Goal: Use online tool/utility: Utilize a website feature to perform a specific function

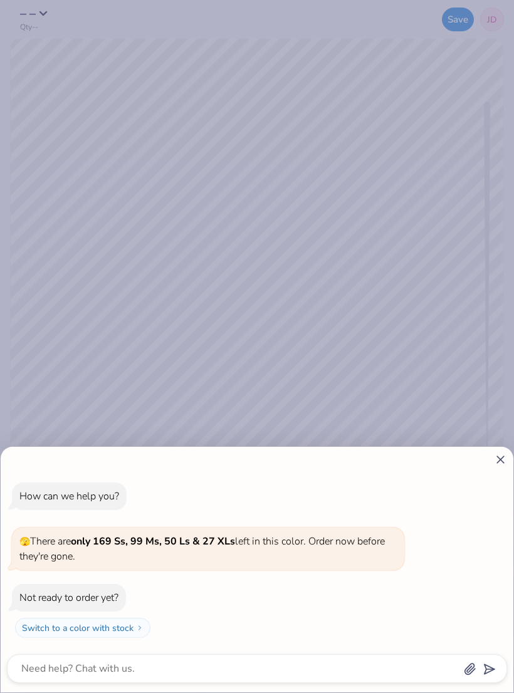
click at [506, 456] on icon at bounding box center [500, 459] width 13 height 13
type textarea "x"
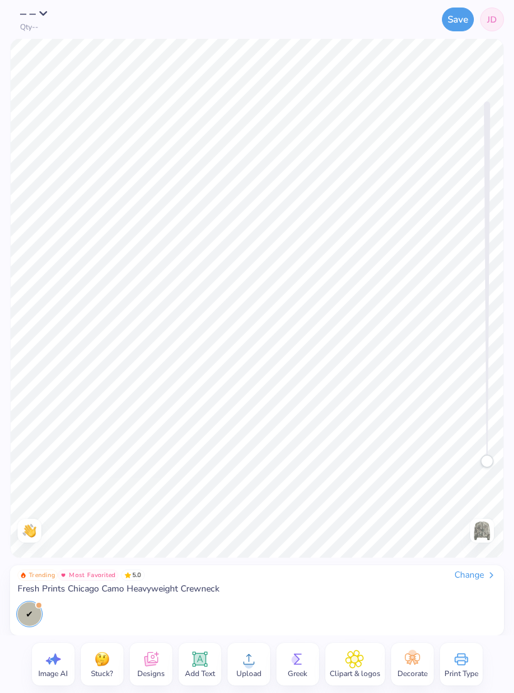
click at [199, 662] on icon at bounding box center [200, 659] width 12 height 12
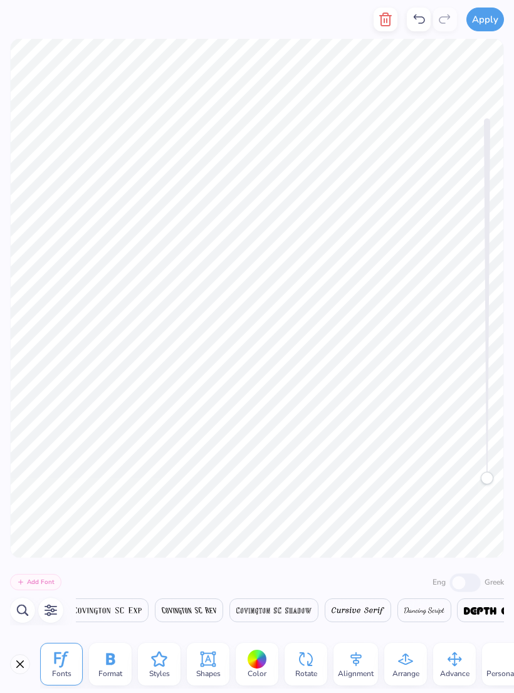
scroll to position [0, 7117]
click at [21, 605] on icon "button" at bounding box center [23, 610] width 12 height 11
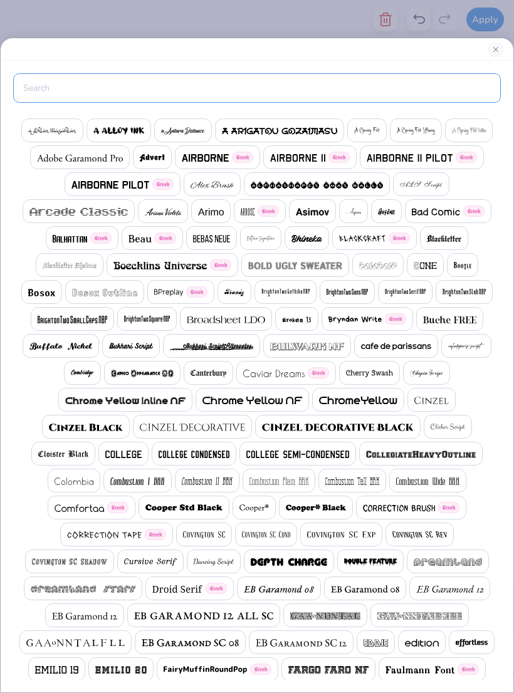
click at [341, 98] on input "text" at bounding box center [256, 87] width 487 height 29
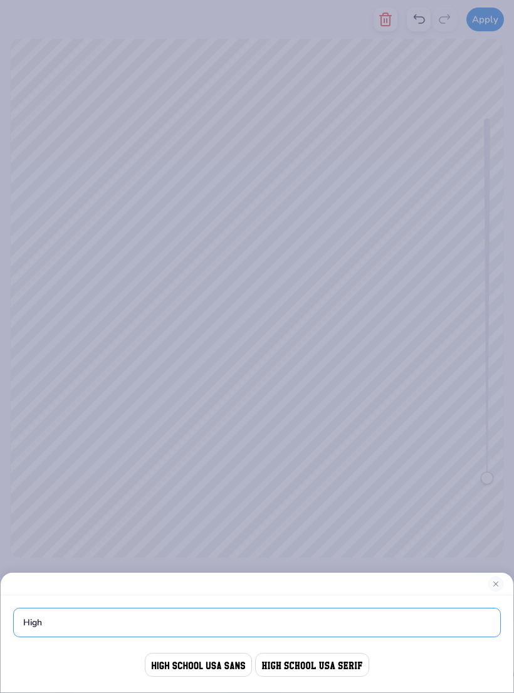
type input "High"
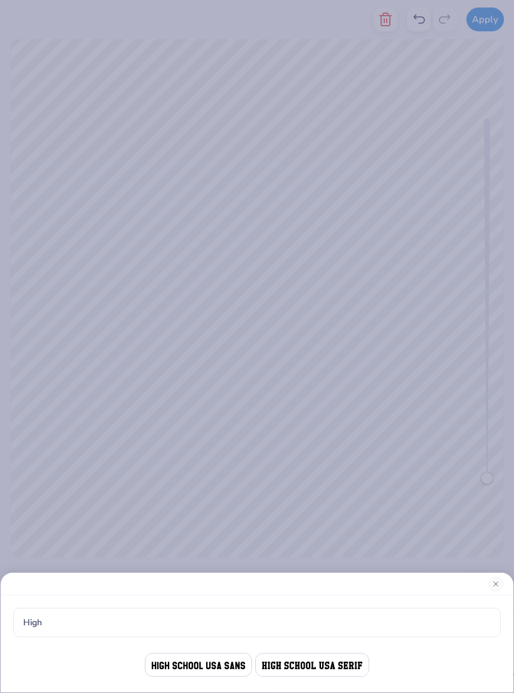
click at [378, 372] on div "High" at bounding box center [257, 346] width 514 height 693
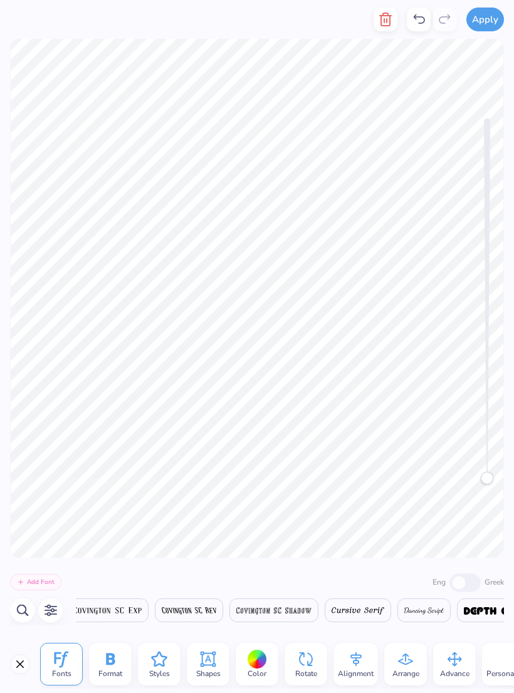
scroll to position [0, 1]
type textarea "T"
type textarea "walk on water"
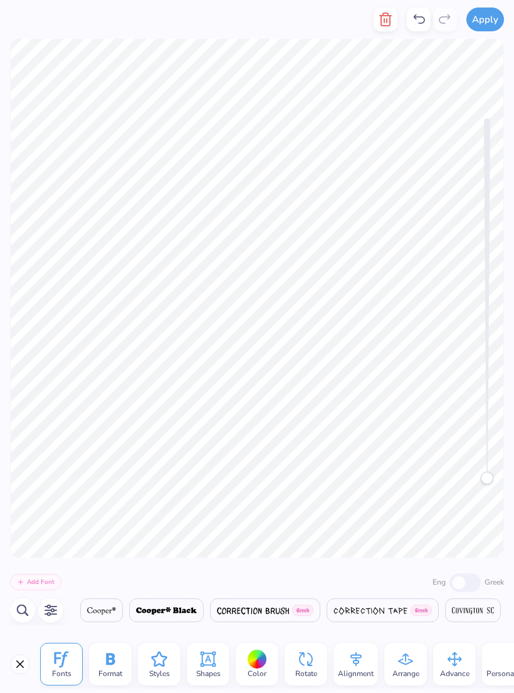
click at [16, 611] on icon "button" at bounding box center [22, 610] width 15 height 15
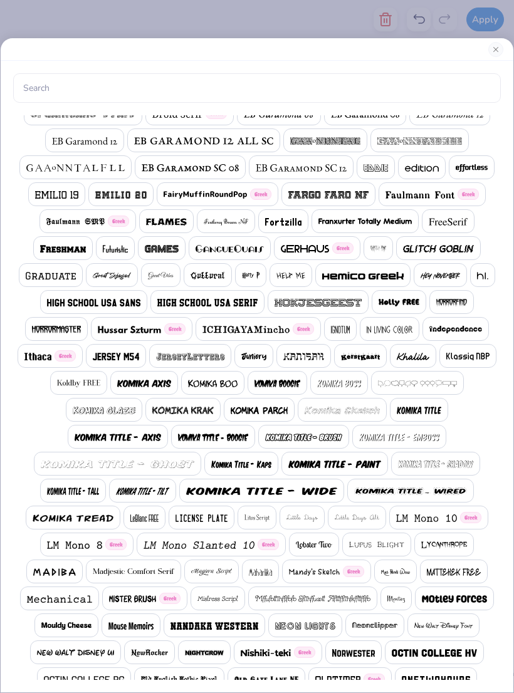
scroll to position [472, 0]
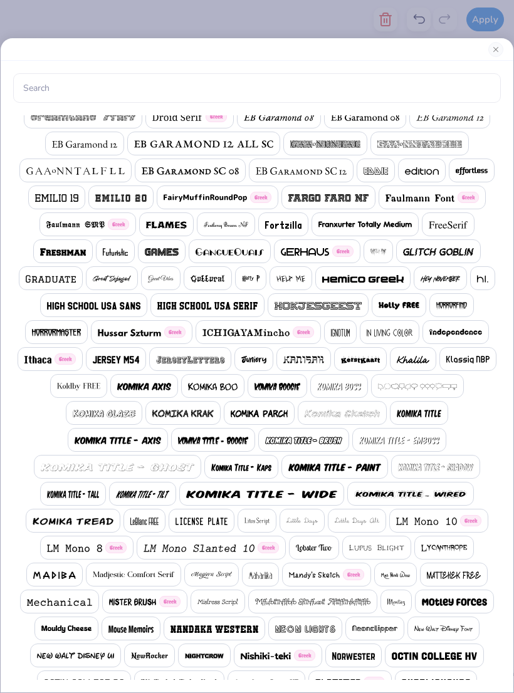
click at [127, 304] on img at bounding box center [93, 306] width 93 height 8
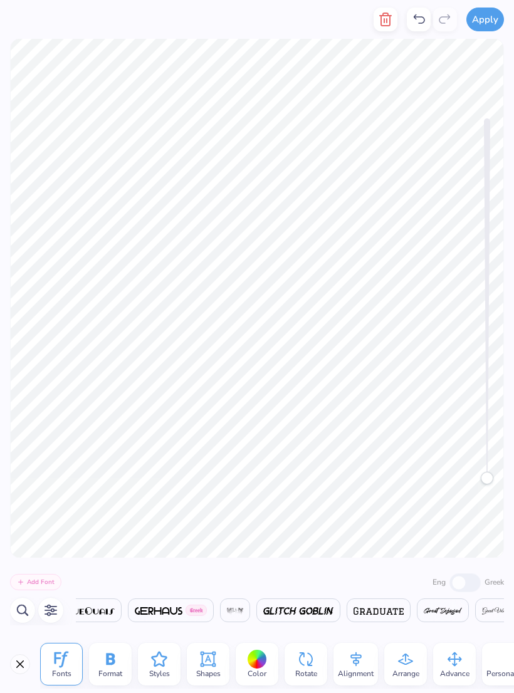
scroll to position [0, 10889]
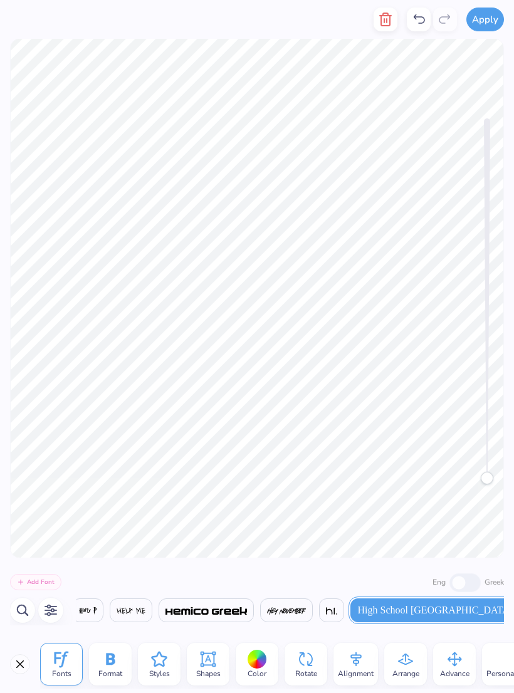
click at [118, 655] on icon at bounding box center [110, 659] width 19 height 19
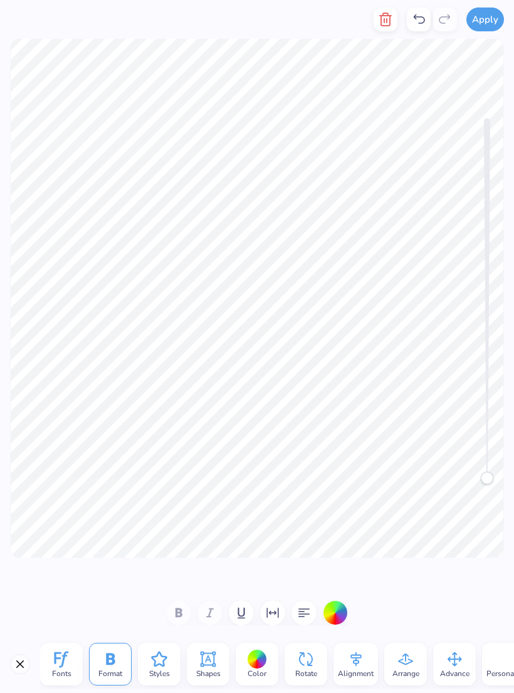
scroll to position [0, 0]
click at [409, 672] on span "Arrange" at bounding box center [405, 673] width 27 height 10
click at [442, 666] on div "Advance" at bounding box center [454, 664] width 43 height 43
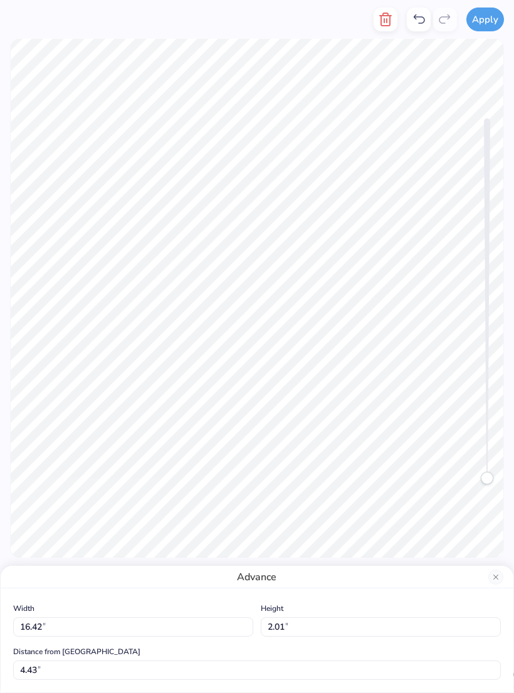
click at [495, 576] on button "Close" at bounding box center [495, 576] width 15 height 15
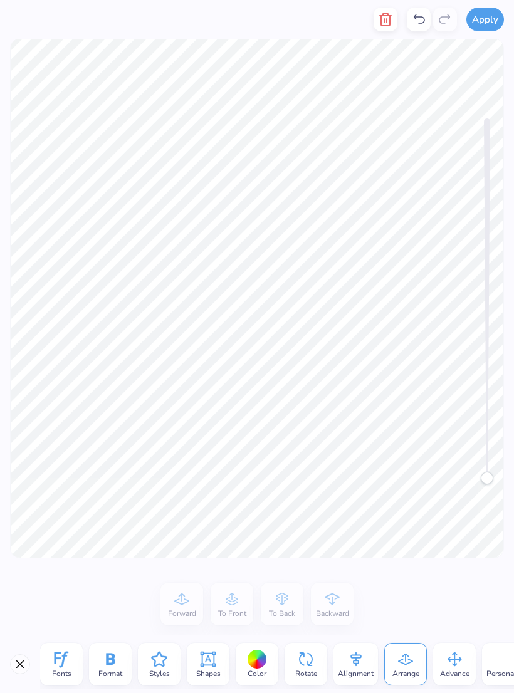
click at [55, 665] on icon at bounding box center [61, 659] width 19 height 19
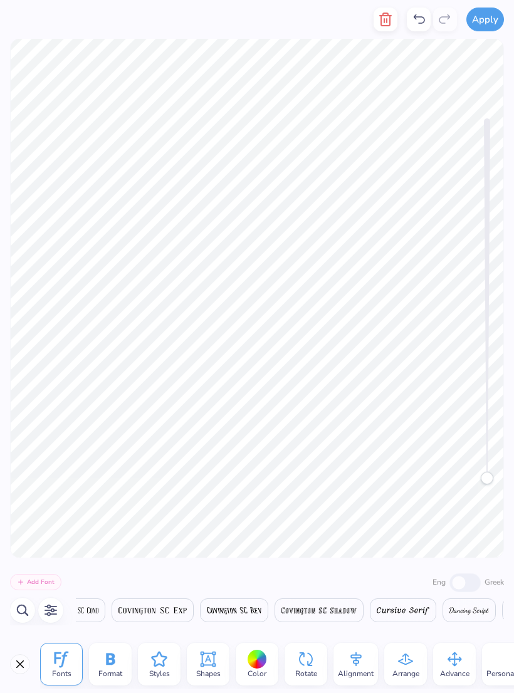
scroll to position [0, 10889]
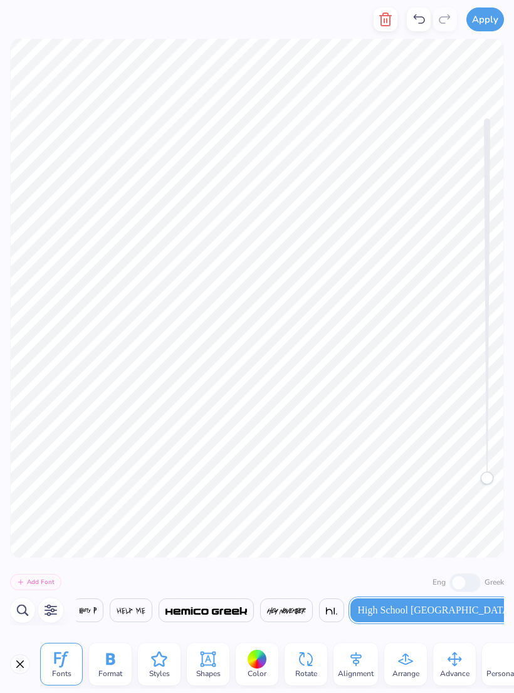
click at [114, 663] on icon at bounding box center [110, 659] width 9 height 12
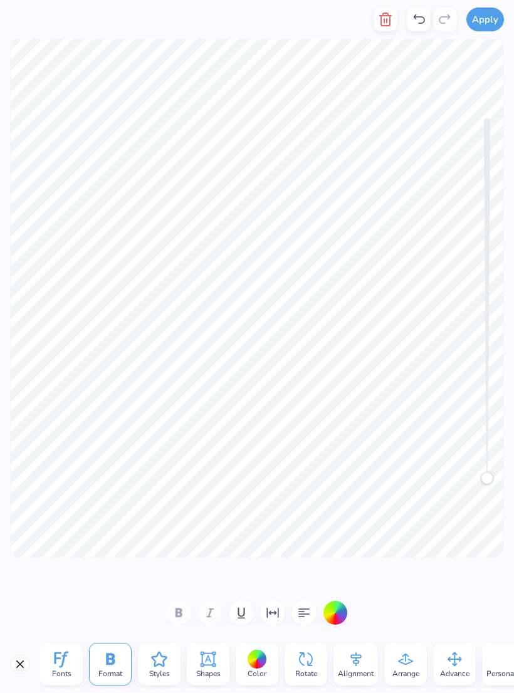
scroll to position [0, 4]
click at [16, 642] on div "Fonts Format Styles Shapes Color Rotate Alignment Arrange Advance Personalized …" at bounding box center [257, 664] width 514 height 58
click at [19, 660] on button "Close" at bounding box center [20, 664] width 20 height 20
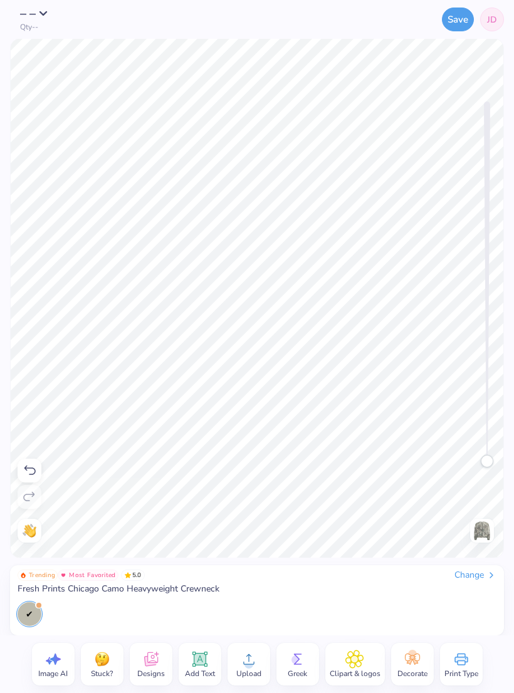
scroll to position [0, 3]
click at [487, 455] on div "Accessibility label" at bounding box center [487, 461] width 13 height 13
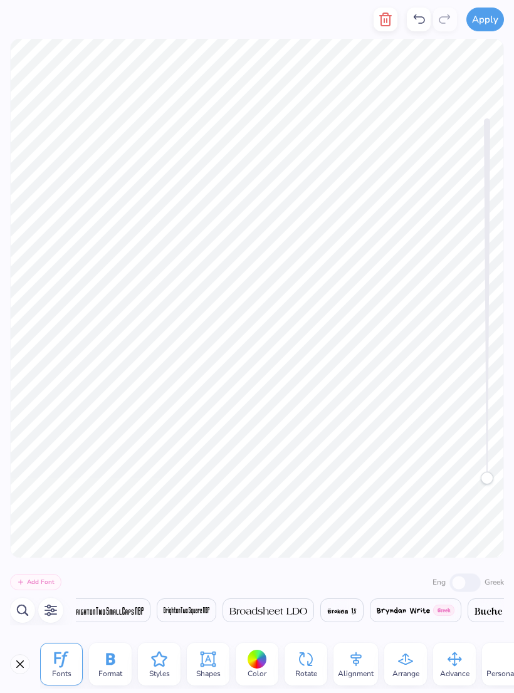
scroll to position [0, 4272]
click at [65, 660] on icon at bounding box center [61, 659] width 19 height 19
click at [99, 658] on div "Format" at bounding box center [110, 664] width 43 height 43
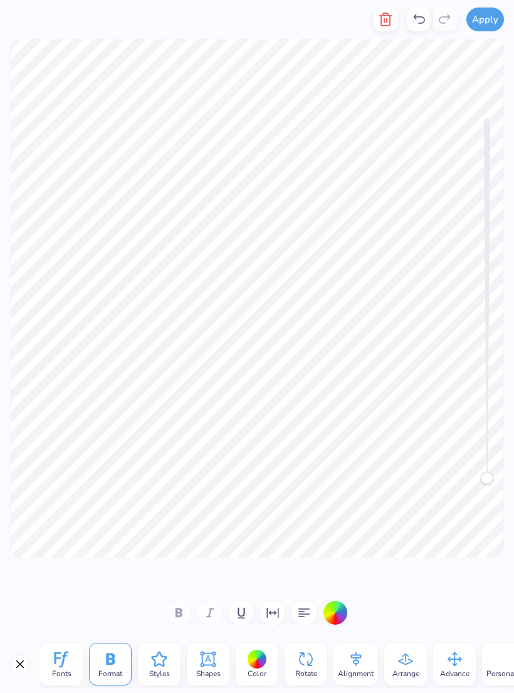
click at [302, 611] on icon "button" at bounding box center [303, 612] width 15 height 15
click at [271, 615] on icon "button" at bounding box center [272, 612] width 15 height 15
click at [162, 655] on icon at bounding box center [159, 659] width 16 height 15
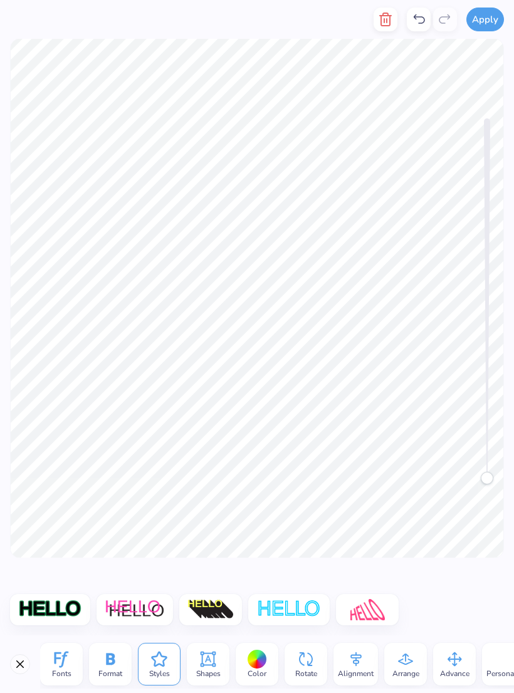
click at [218, 663] on div "Shapes" at bounding box center [208, 664] width 43 height 43
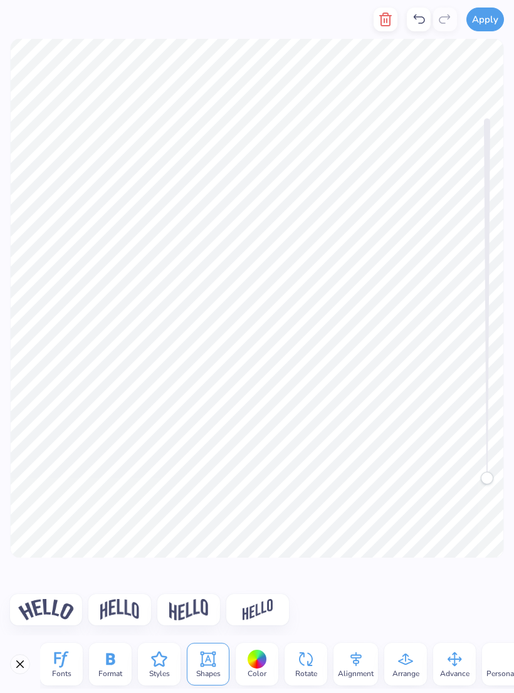
click at [125, 608] on img at bounding box center [119, 609] width 39 height 21
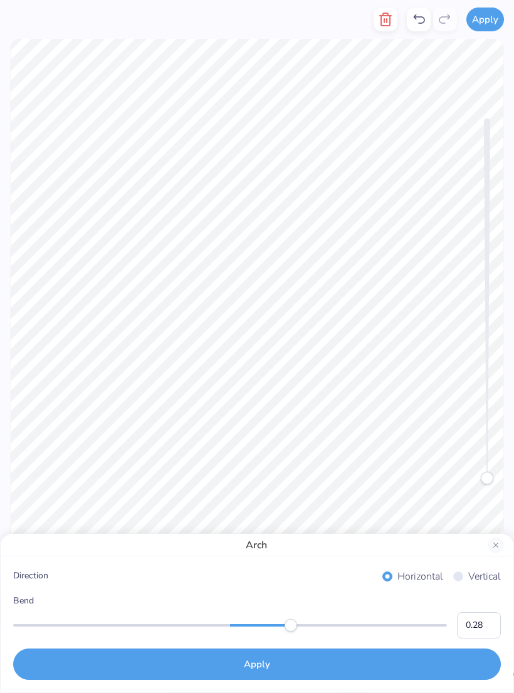
type input "0.27"
click at [306, 667] on button "Apply" at bounding box center [256, 663] width 487 height 31
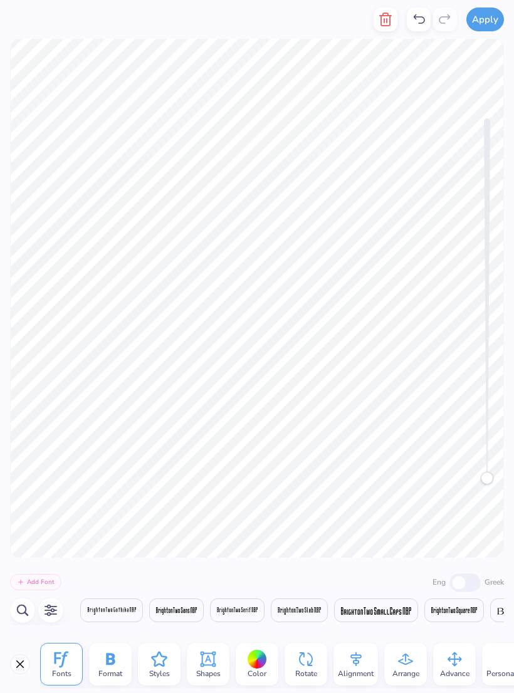
scroll to position [0, 4441]
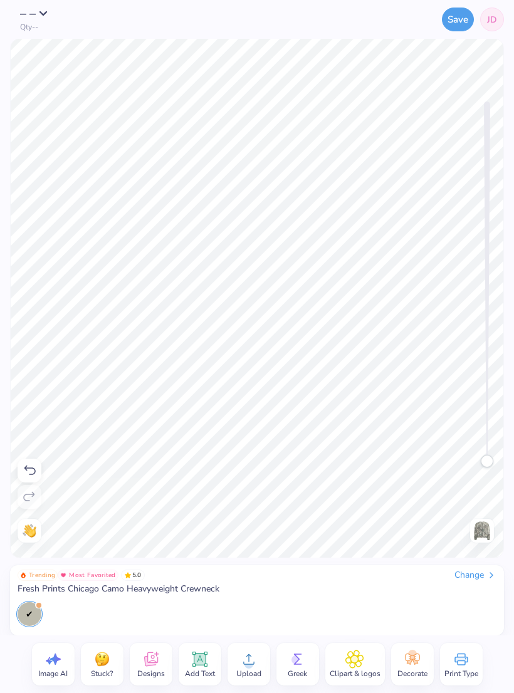
click at [199, 660] on icon at bounding box center [200, 659] width 12 height 12
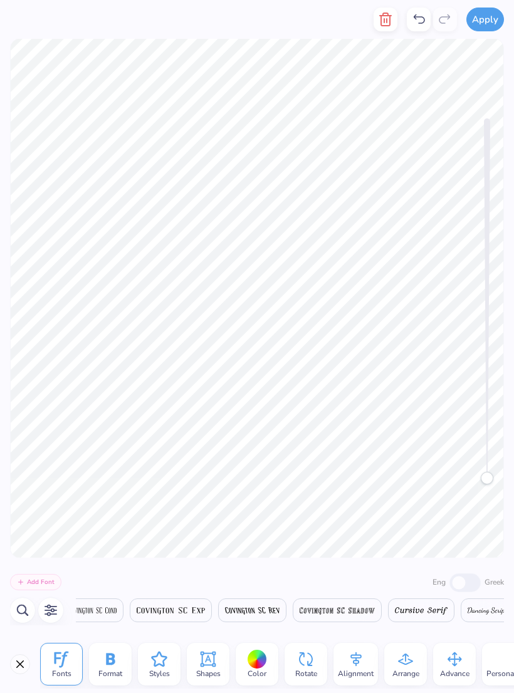
scroll to position [0, 1]
type textarea "TEXestaT"
click at [487, 472] on div "Accessibility label" at bounding box center [487, 478] width 13 height 13
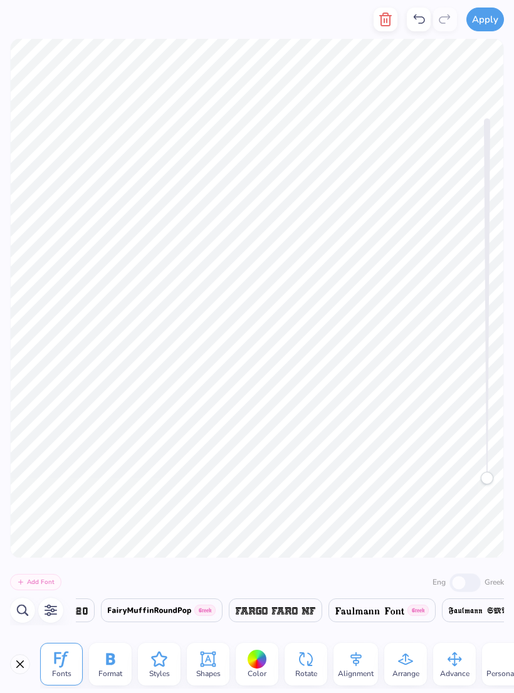
type textarea "T"
type textarea "m"
type textarea "established 2023"
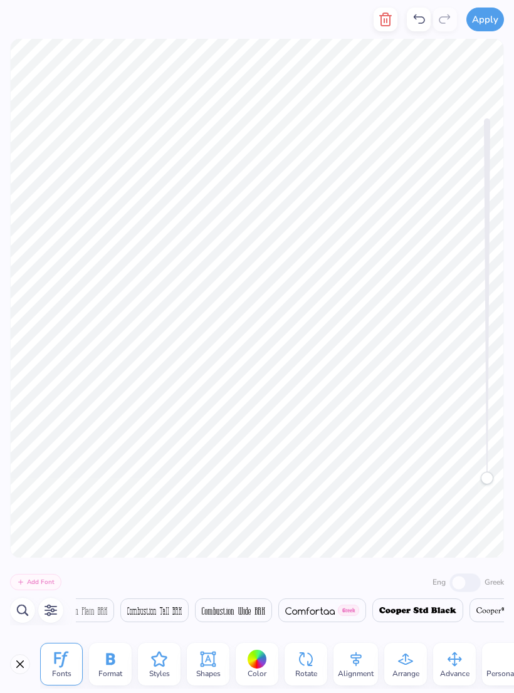
scroll to position [0, 6295]
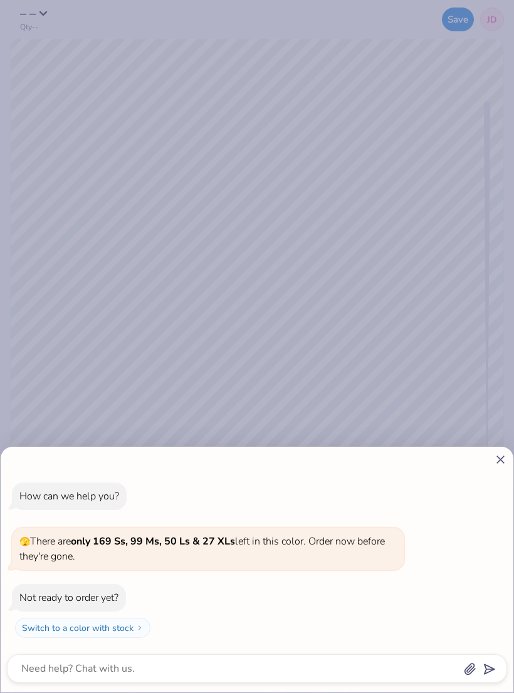
click at [500, 456] on icon at bounding box center [500, 459] width 13 height 13
type textarea "x"
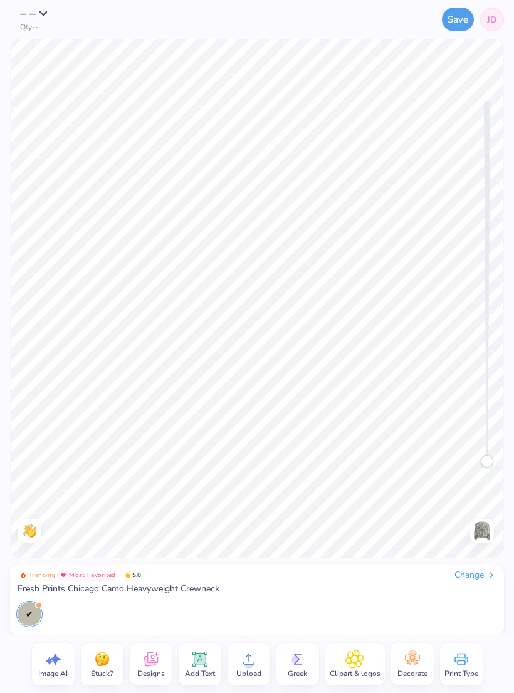
click at [202, 675] on span "Add Text" at bounding box center [200, 673] width 30 height 10
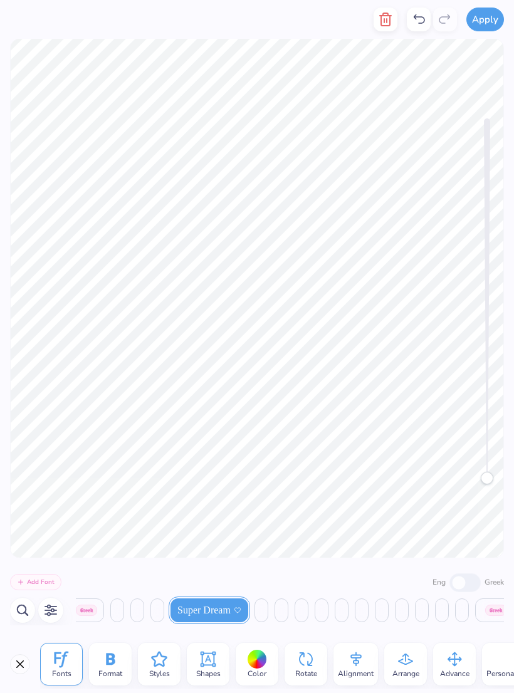
scroll to position [0, 6813]
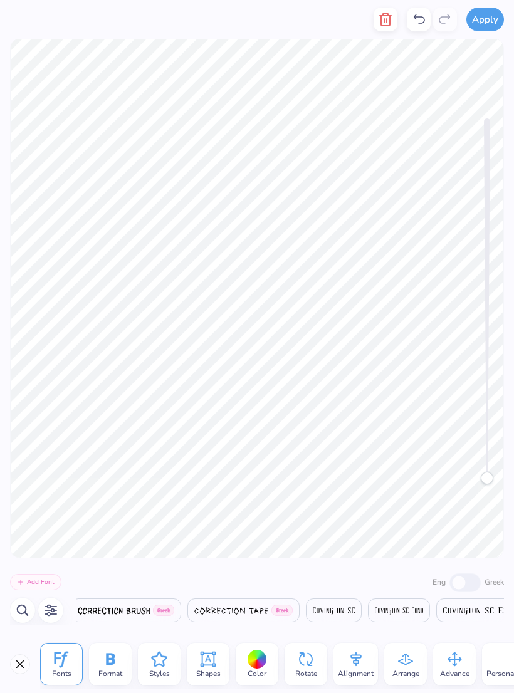
click at [41, 581] on button "Add Font" at bounding box center [35, 582] width 51 height 16
click at [21, 609] on icon "button" at bounding box center [22, 610] width 15 height 15
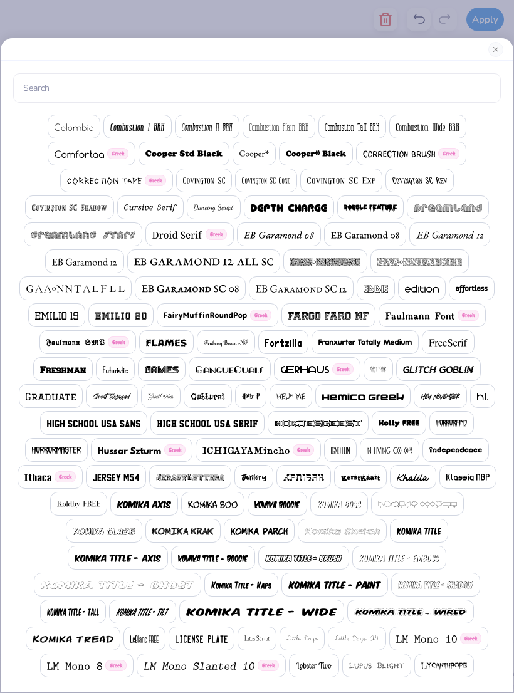
scroll to position [361, 0]
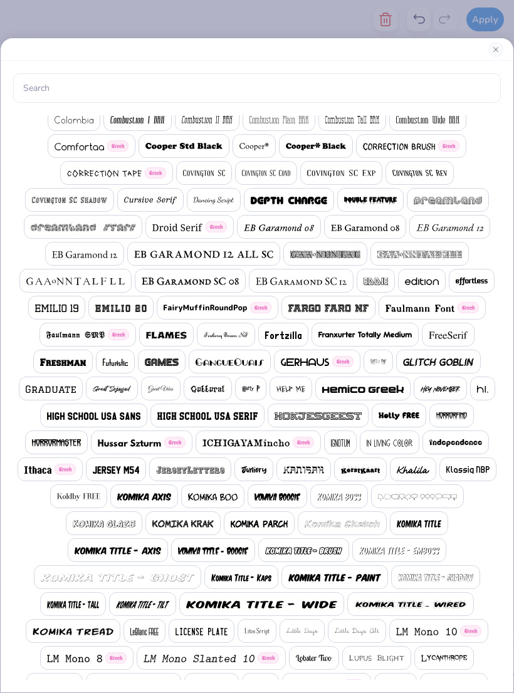
click at [227, 418] on img at bounding box center [207, 416] width 100 height 8
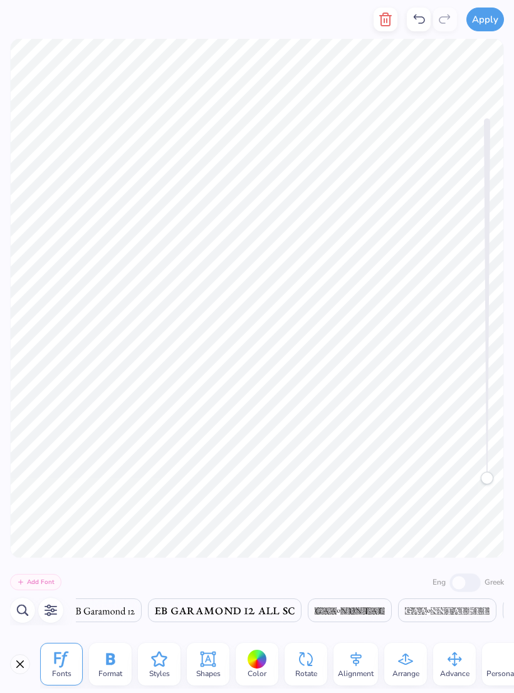
scroll to position [0, 11008]
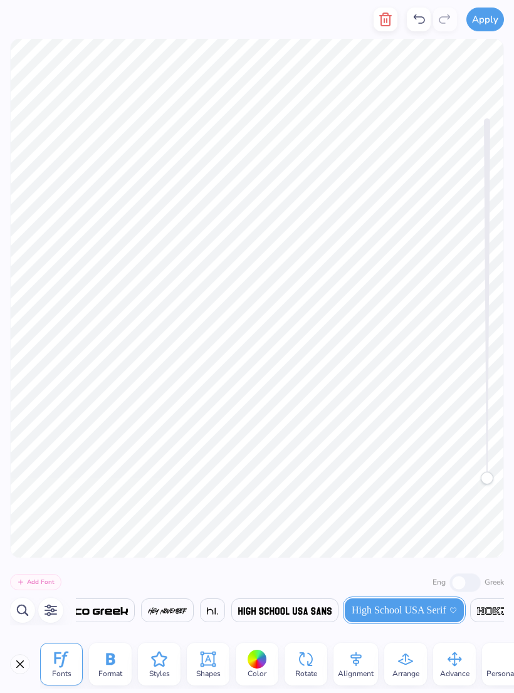
click at [24, 605] on icon "button" at bounding box center [22, 610] width 15 height 15
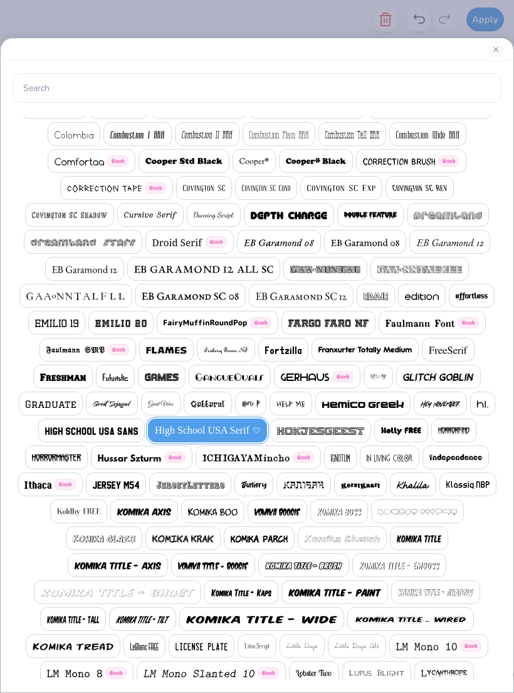
scroll to position [346, 0]
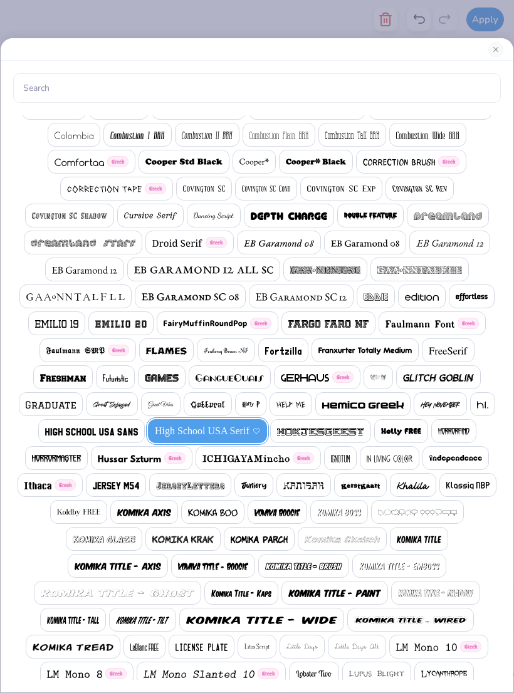
click at [115, 428] on img at bounding box center [91, 432] width 93 height 8
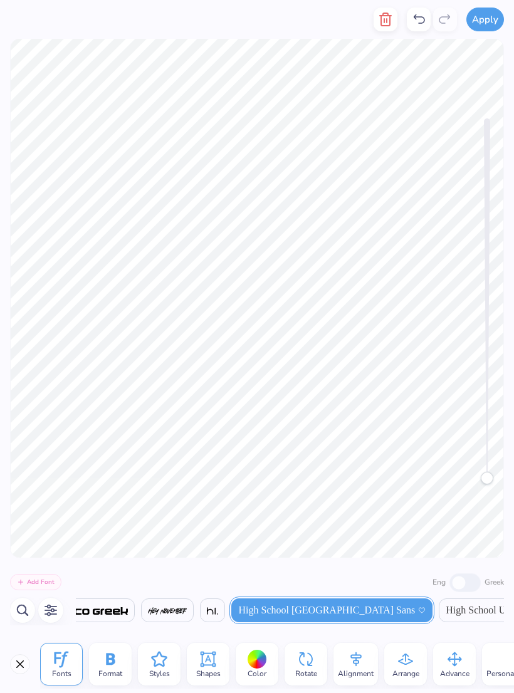
scroll to position [0, 1]
type textarea "T"
type textarea "walk on water"
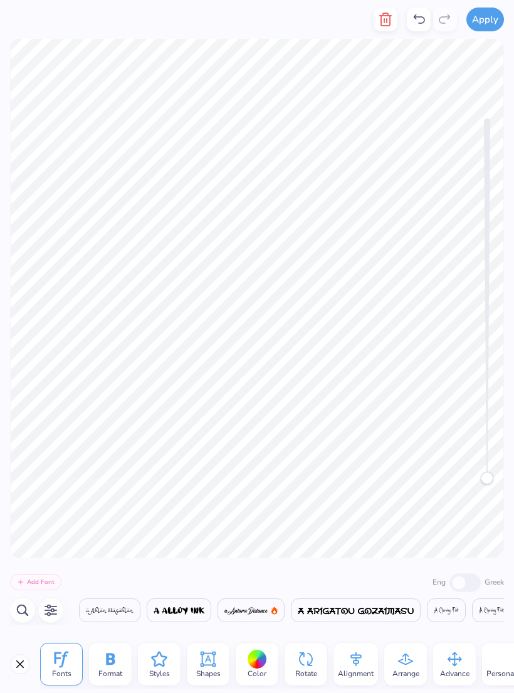
scroll to position [0, 3933]
click at [156, 668] on span "Styles" at bounding box center [159, 673] width 21 height 10
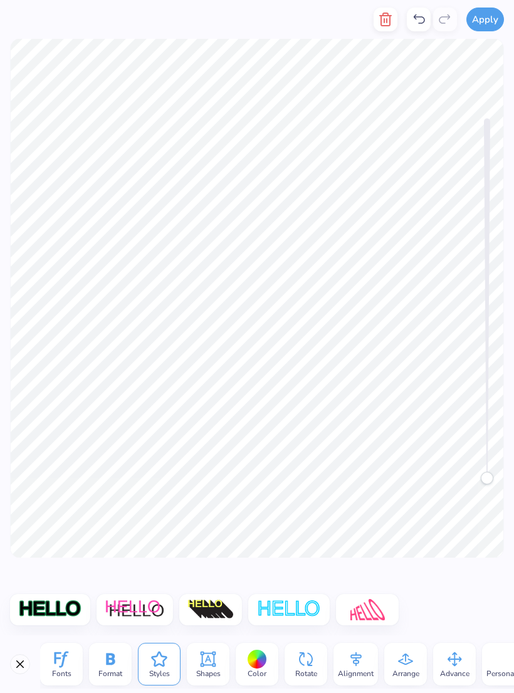
click at [206, 667] on icon at bounding box center [208, 659] width 19 height 19
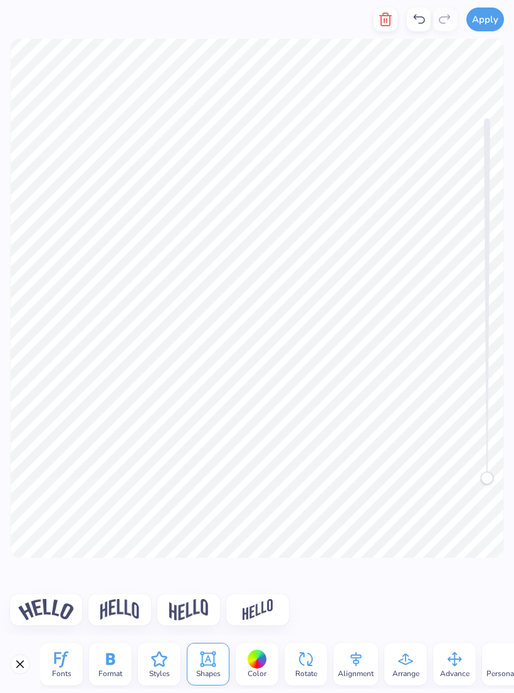
click at [134, 594] on div at bounding box center [119, 609] width 63 height 31
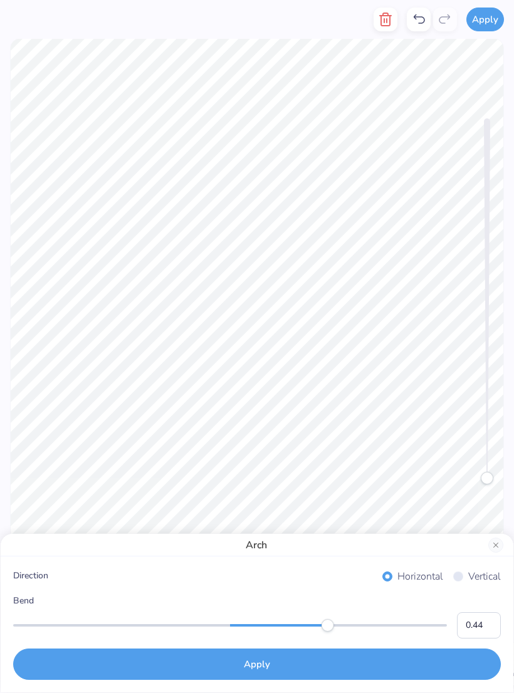
type input "0.43"
click at [312, 673] on button "Apply" at bounding box center [256, 663] width 487 height 31
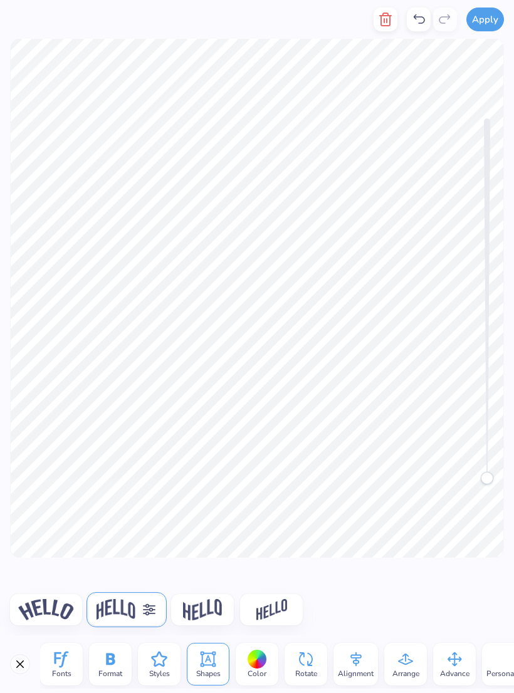
scroll to position [1, 3]
type textarea "walk on water"
click at [487, 472] on div "Accessibility label" at bounding box center [487, 478] width 13 height 13
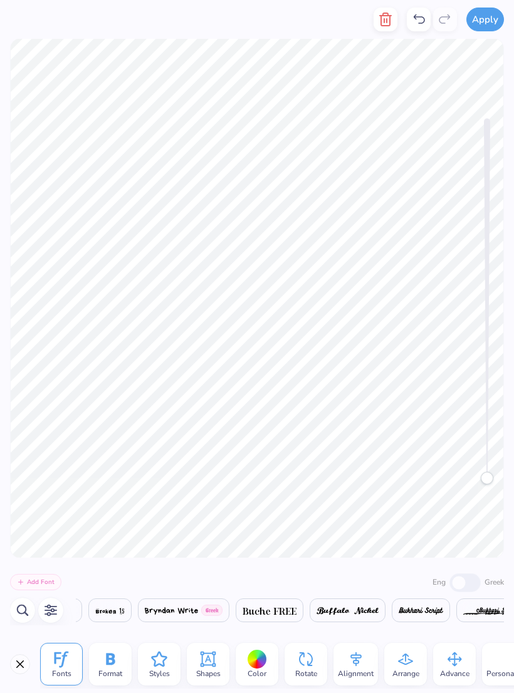
scroll to position [0, 4028]
click at [208, 661] on icon at bounding box center [208, 659] width 19 height 19
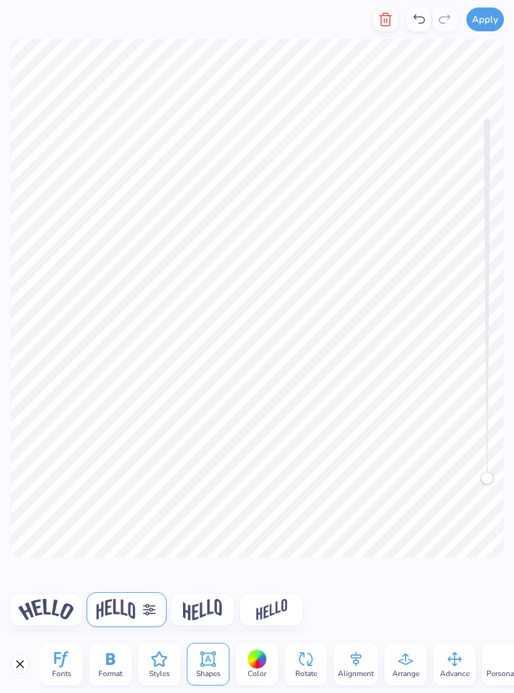
click at [143, 609] on icon at bounding box center [149, 609] width 15 height 15
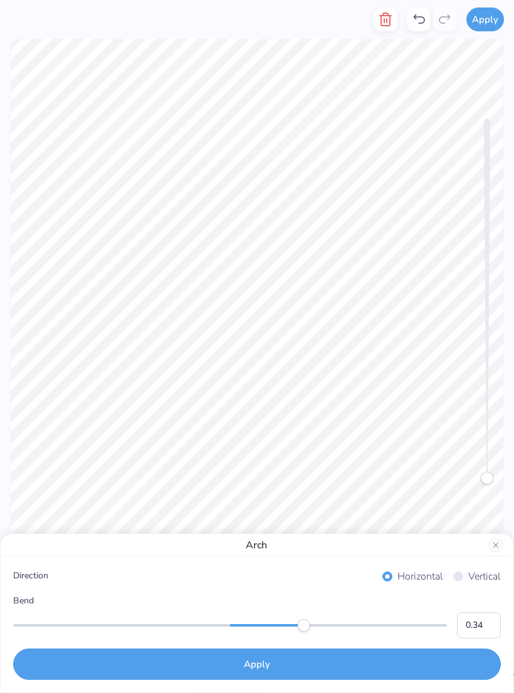
type input "0.33"
click at [299, 662] on button "Apply" at bounding box center [256, 663] width 487 height 31
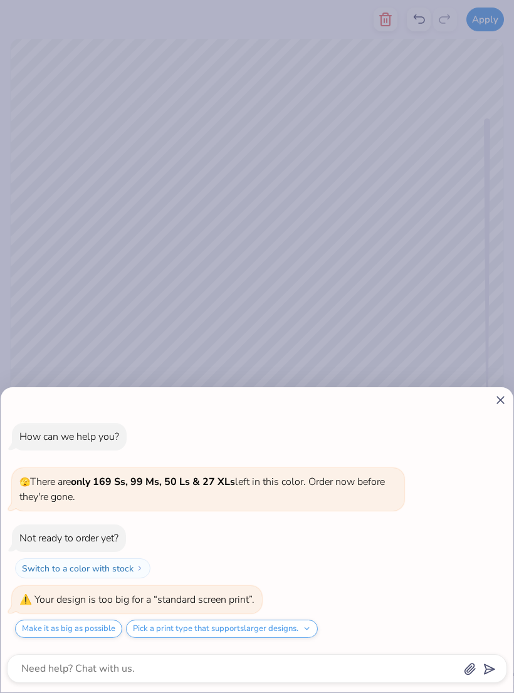
click at [294, 189] on div "How can we help you? 🫣 There are only 169 Ss, 99 Ms, 50 Ls & 27 XLs left in thi…" at bounding box center [257, 346] width 514 height 693
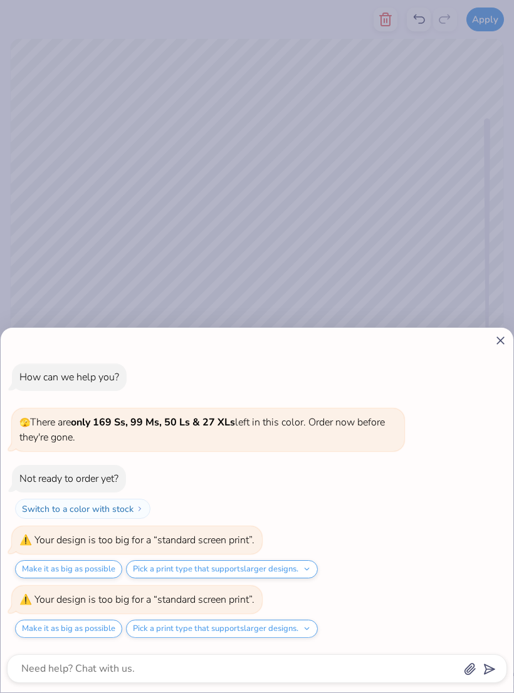
scroll to position [-3, 0]
click at [309, 274] on div "How can we help you? 🫣 There are only 169 Ss, 99 Ms, 50 Ls & 27 XLs left in thi…" at bounding box center [257, 346] width 514 height 693
type textarea "x"
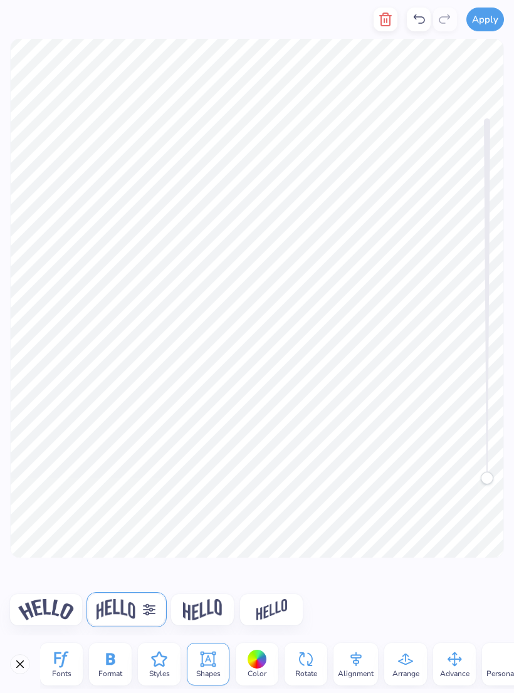
scroll to position [0, 0]
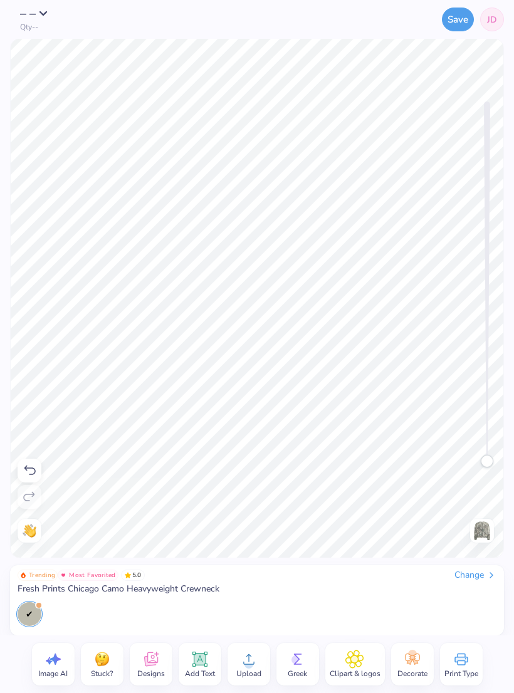
click at [197, 660] on icon at bounding box center [200, 659] width 12 height 12
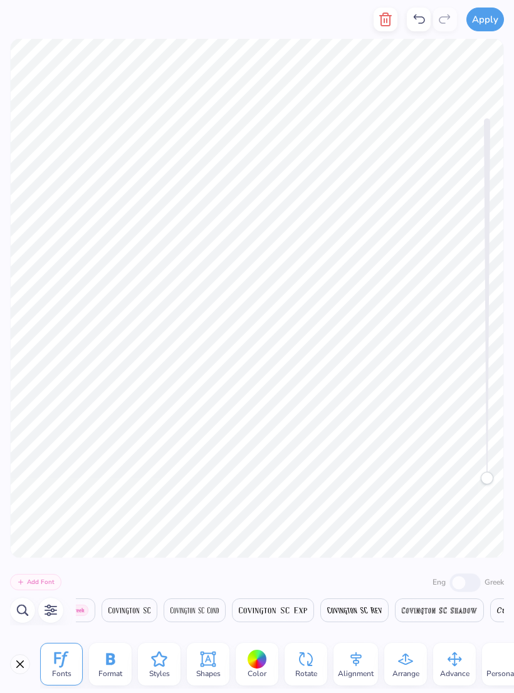
scroll to position [0, 7359]
click at [24, 608] on icon "button" at bounding box center [22, 610] width 15 height 15
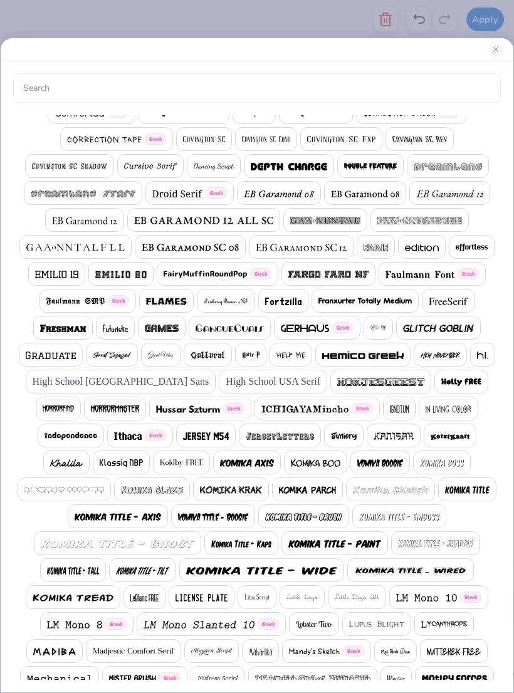
scroll to position [408, 0]
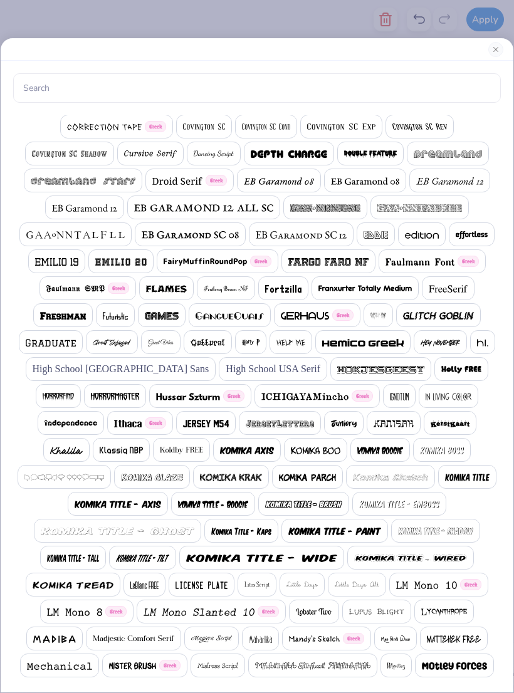
click at [130, 370] on span "High School [GEOGRAPHIC_DATA] Sans" at bounding box center [121, 368] width 177 height 15
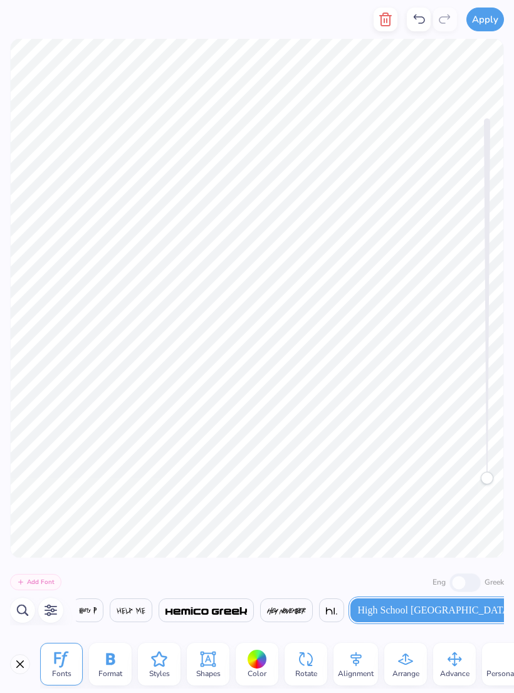
scroll to position [0, 1]
type textarea "T"
type textarea "established 2023"
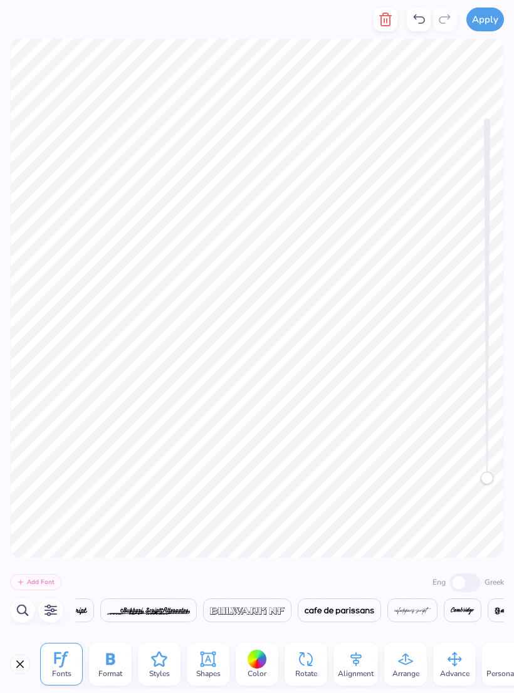
scroll to position [0, 4171]
